Goal: Task Accomplishment & Management: Manage account settings

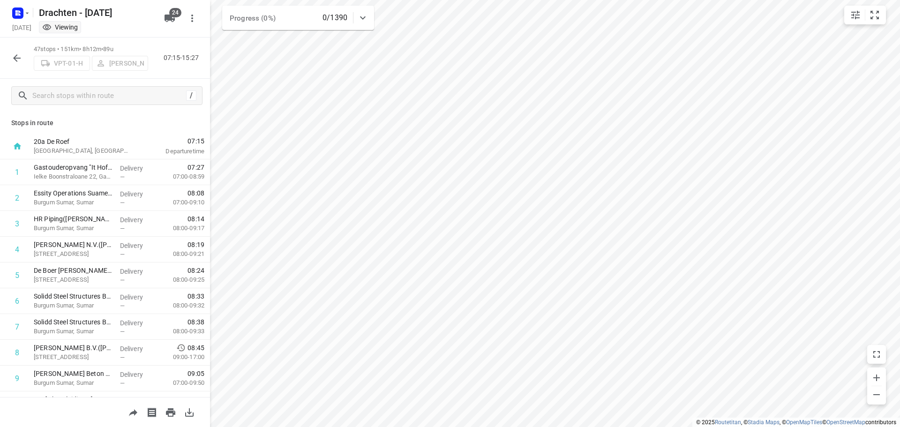
click at [18, 64] on button "button" at bounding box center [17, 58] width 19 height 19
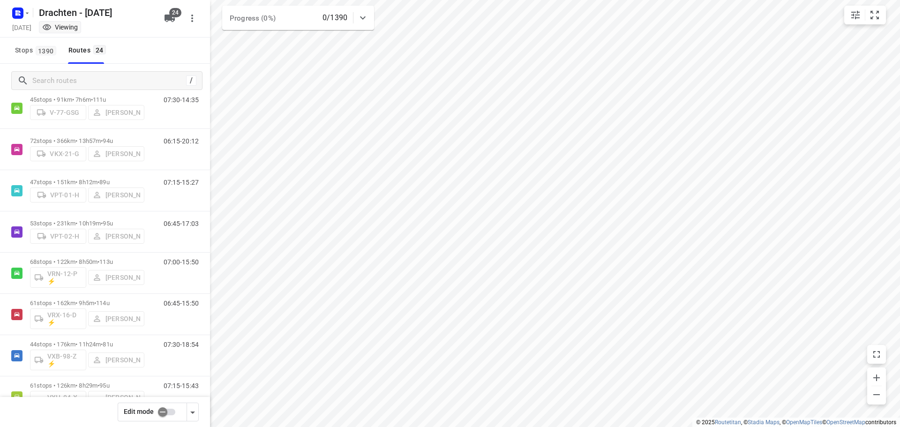
scroll to position [610, 0]
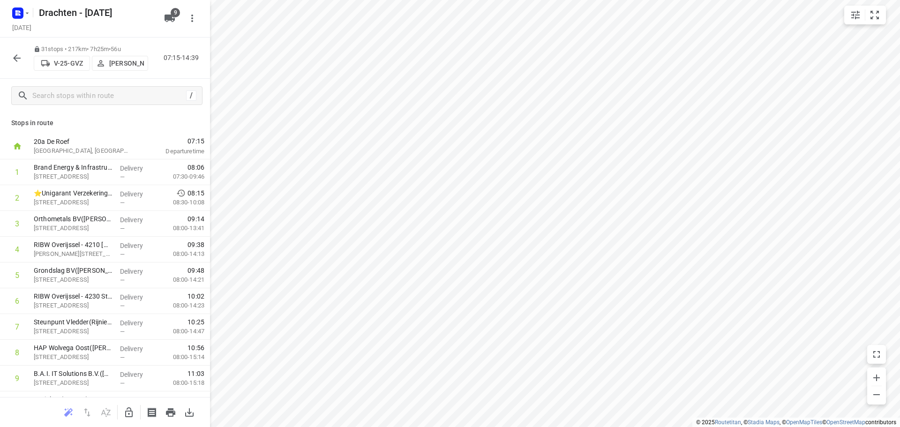
click at [127, 405] on button "button" at bounding box center [129, 412] width 19 height 19
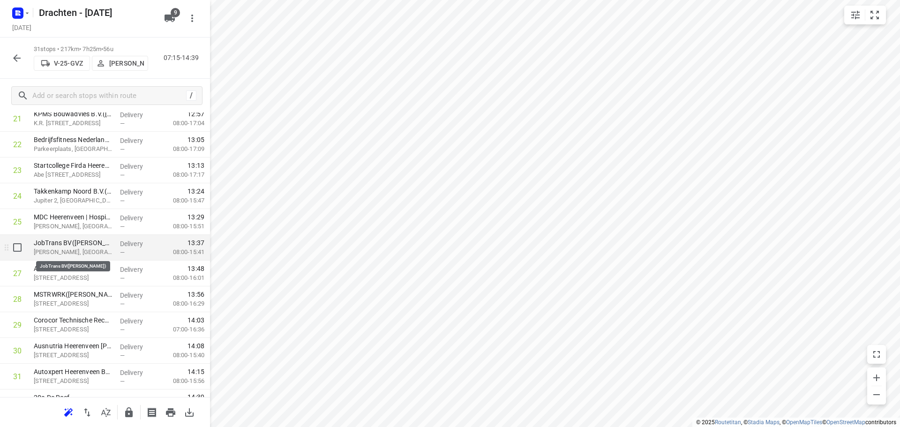
scroll to position [588, 0]
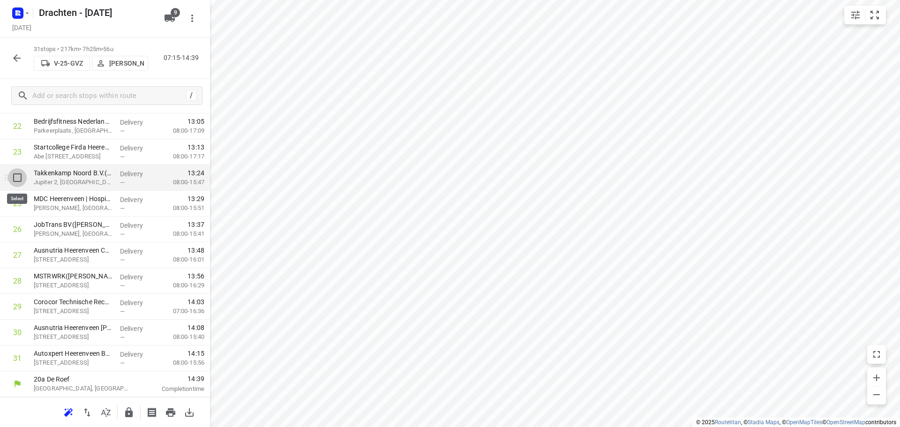
click at [20, 182] on input "checkbox" at bounding box center [17, 177] width 19 height 19
checkbox input "true"
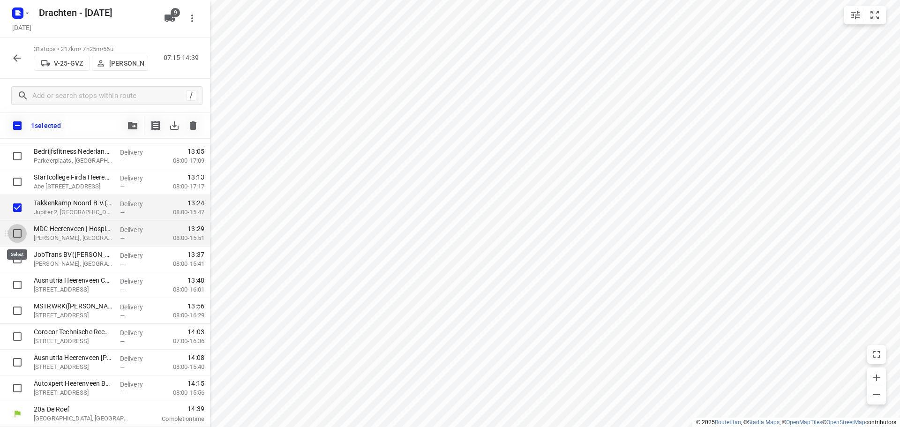
click at [16, 234] on input "checkbox" at bounding box center [17, 233] width 19 height 19
checkbox input "true"
click at [11, 257] on input "checkbox" at bounding box center [17, 259] width 19 height 19
checkbox input "true"
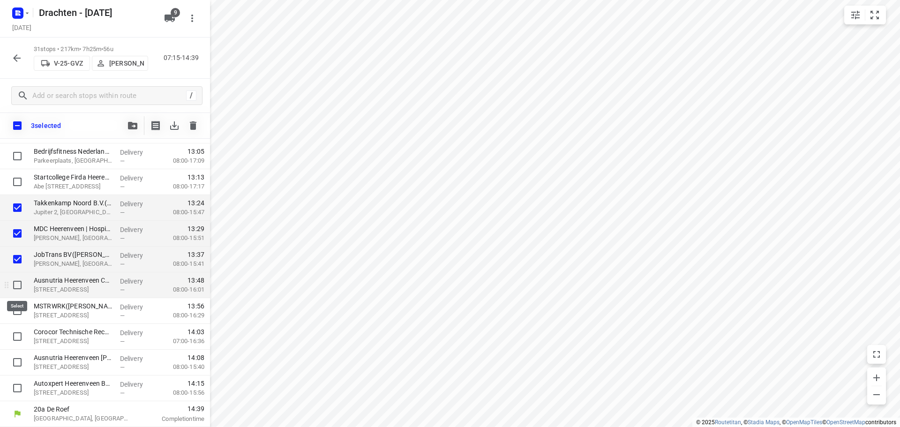
click at [21, 288] on input "checkbox" at bounding box center [17, 285] width 19 height 19
checkbox input "true"
click at [15, 311] on input "checkbox" at bounding box center [17, 311] width 19 height 19
checkbox input "true"
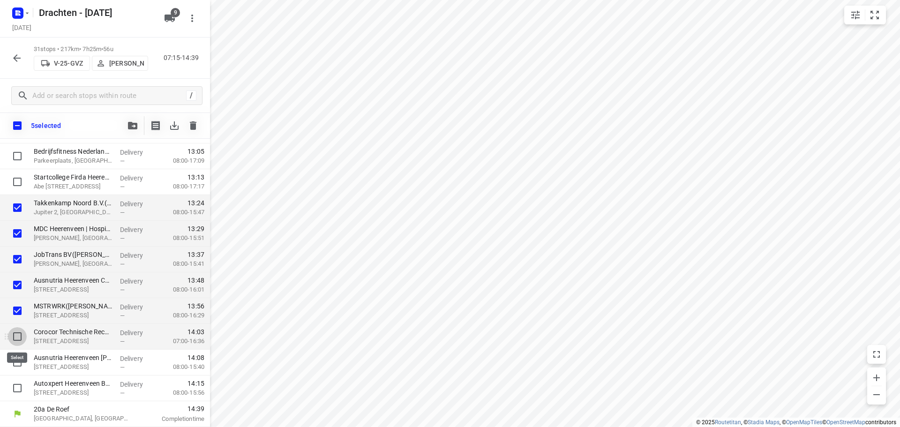
click at [20, 336] on input "checkbox" at bounding box center [17, 336] width 19 height 19
checkbox input "true"
click at [15, 356] on input "checkbox" at bounding box center [17, 362] width 19 height 19
checkbox input "true"
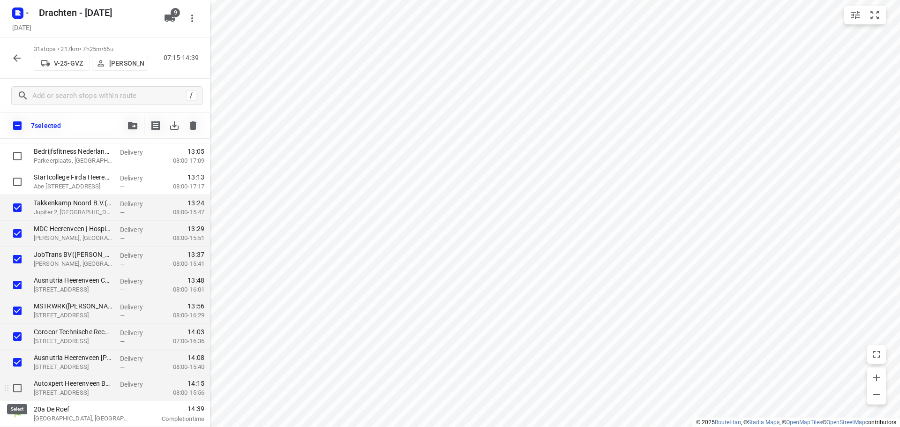
click at [18, 385] on input "checkbox" at bounding box center [17, 388] width 19 height 19
checkbox input "true"
click at [128, 130] on button "button" at bounding box center [132, 125] width 19 height 19
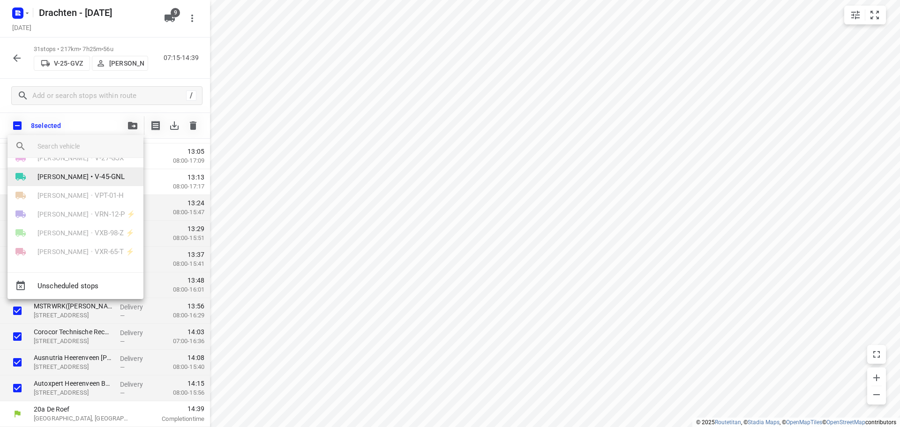
click at [95, 179] on span "V-45-GNL" at bounding box center [110, 177] width 30 height 11
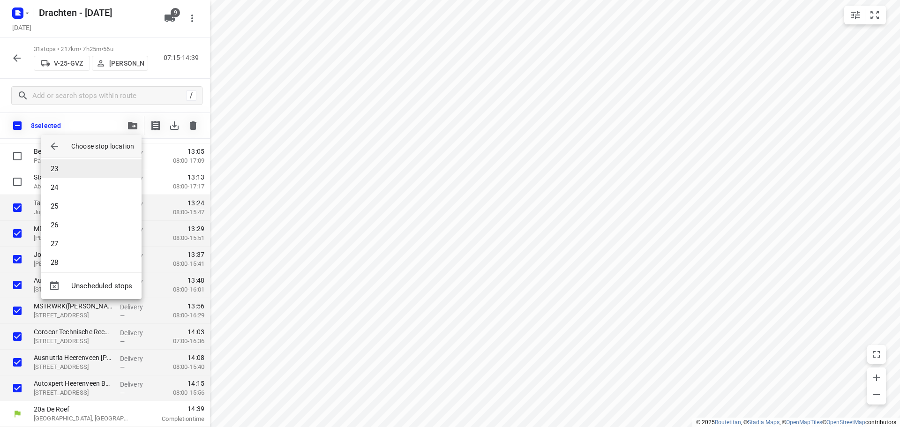
scroll to position [460, 0]
click at [60, 258] on li "30" at bounding box center [91, 255] width 100 height 19
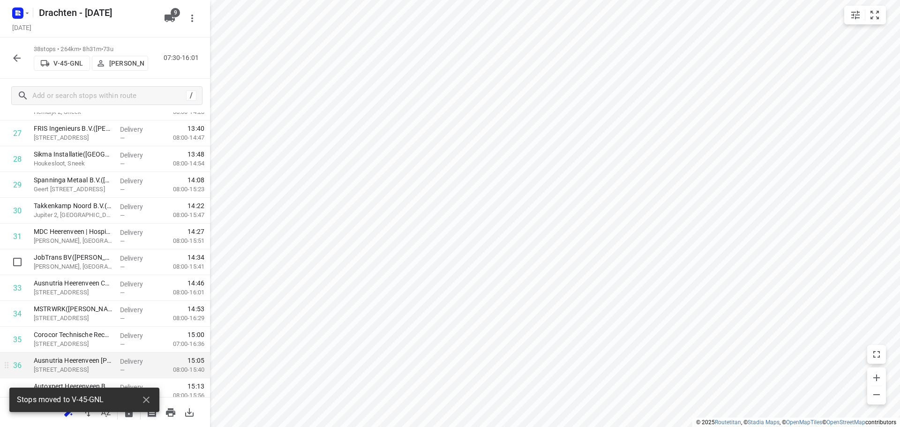
scroll to position [768, 0]
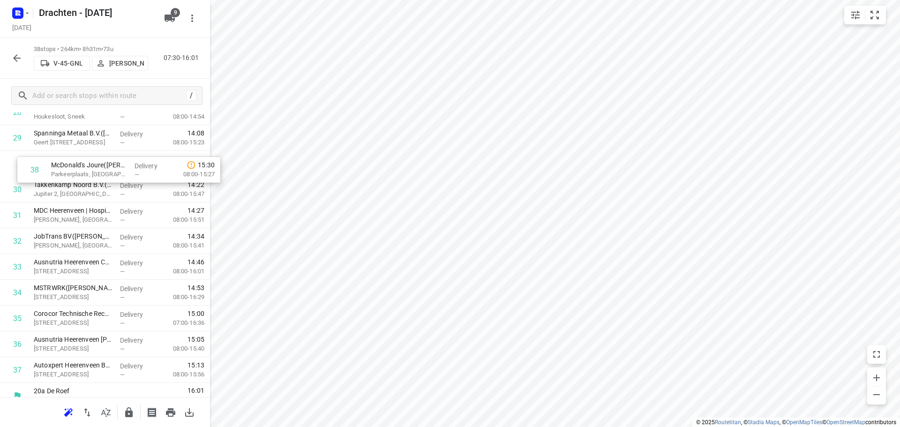
drag, startPoint x: 97, startPoint y: 367, endPoint x: 115, endPoint y: 174, distance: 193.1
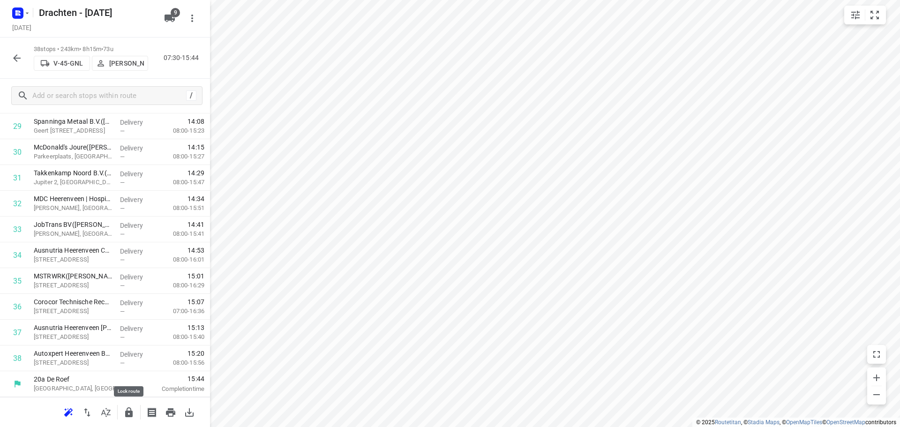
click at [125, 409] on icon "button" at bounding box center [128, 412] width 11 height 11
click at [13, 60] on icon "button" at bounding box center [16, 58] width 11 height 11
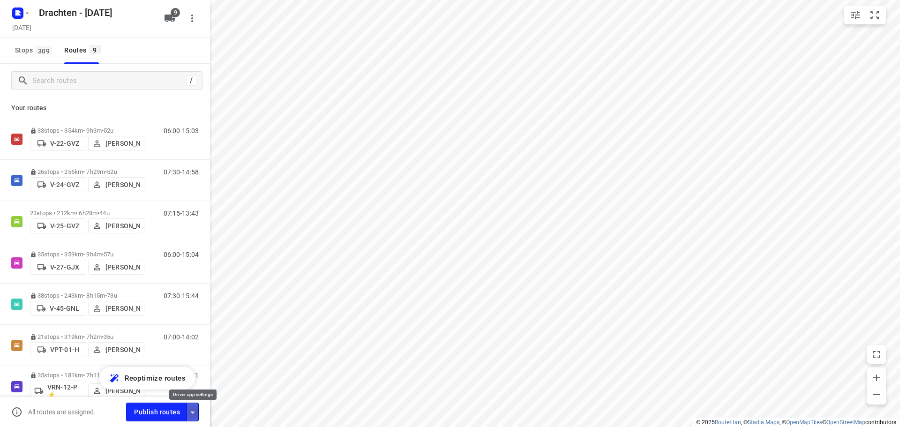
click at [197, 417] on icon "button" at bounding box center [192, 412] width 11 height 11
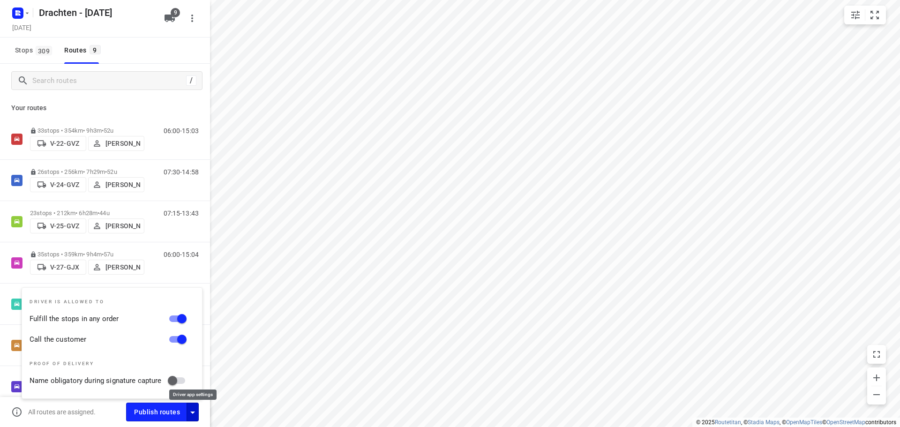
click at [196, 415] on icon "button" at bounding box center [192, 412] width 11 height 11
